Goal: Task Accomplishment & Management: Manage account settings

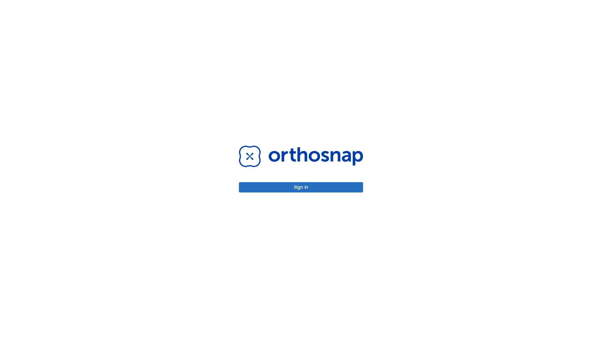
click at [301, 187] on button "Sign in" at bounding box center [301, 187] width 124 height 10
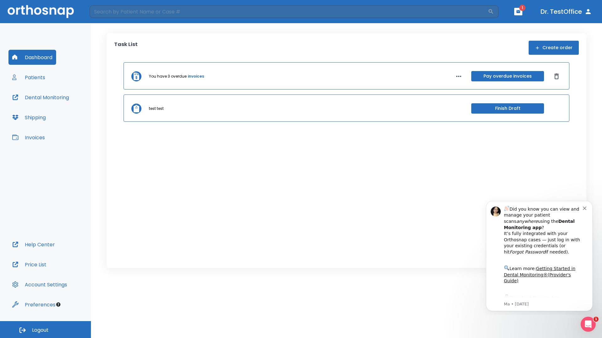
click at [45, 330] on span "Logout" at bounding box center [40, 330] width 17 height 7
